Goal: Information Seeking & Learning: Learn about a topic

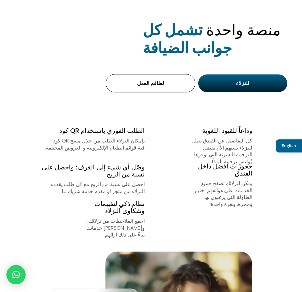
scroll to position [562, 0]
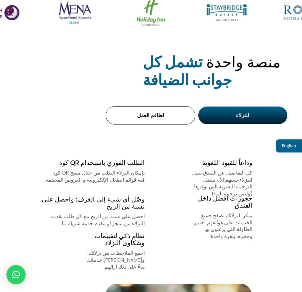
click at [232, 175] on p "كل التفاصيل عن الفندق تصل للنزلاء بلغتهم الأم بفضل الترجمة البشرية التي نوفرها …" at bounding box center [220, 183] width 64 height 28
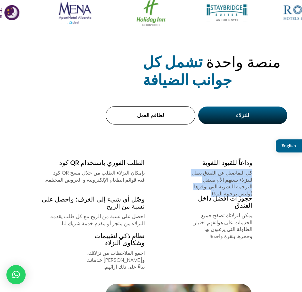
click at [232, 175] on p "كل التفاصيل عن الفندق تصل للنزلاء بلغتهم الأم بفضل الترجمة البشرية التي نوفرها …" at bounding box center [220, 183] width 64 height 28
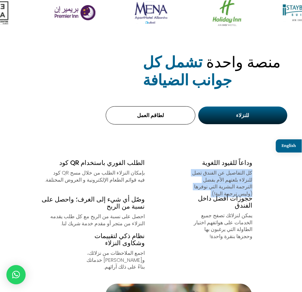
click at [220, 173] on p "كل التفاصيل عن الفندق تصل للنزلاء بلغتهم الأم بفضل الترجمة البشرية التي نوفرها …" at bounding box center [220, 183] width 64 height 28
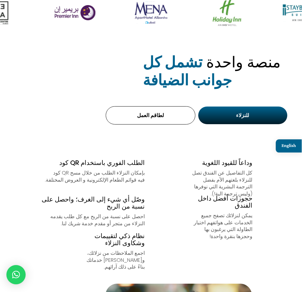
click at [231, 212] on div "يمكن لنزلائك تصفح جميع الخدمات على هواتفهم اختيار الطاولة التي يرغبون بها وحجزه…" at bounding box center [220, 226] width 64 height 28
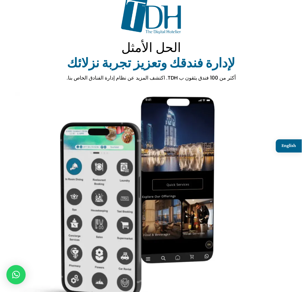
scroll to position [0, 0]
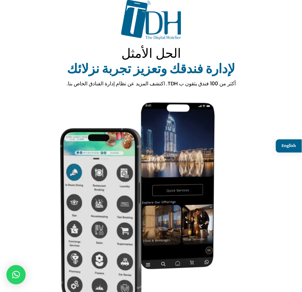
click at [202, 72] on strong "لإدارة فندقك وتعزيز تجربة نزلائك" at bounding box center [151, 69] width 168 height 18
click at [201, 72] on strong "لإدارة فندقك وتعزيز تجربة نزلائك" at bounding box center [151, 69] width 168 height 18
click at [174, 71] on strong "لإدارة فندقك وتعزيز تجربة نزلائك" at bounding box center [151, 69] width 168 height 18
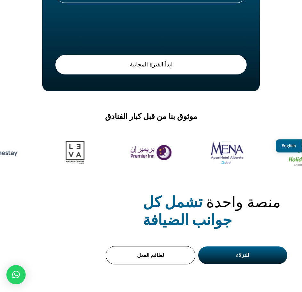
scroll to position [513, 0]
